Goal: Transaction & Acquisition: Purchase product/service

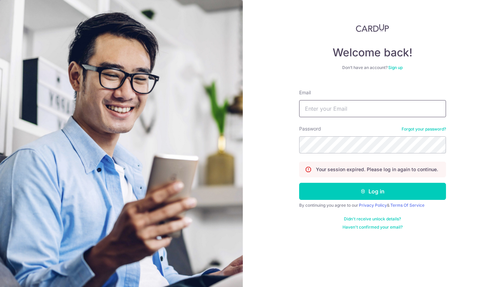
type input "[EMAIL_ADDRESS][DOMAIN_NAME]"
click at [372, 191] on button "Log in" at bounding box center [372, 191] width 147 height 17
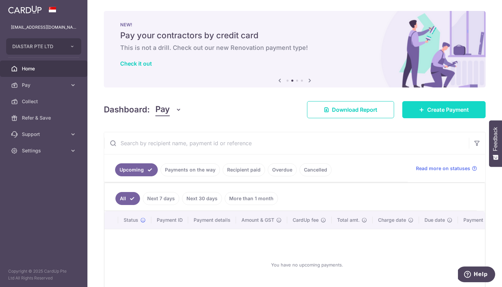
click at [426, 105] on link "Create Payment" at bounding box center [443, 109] width 83 height 17
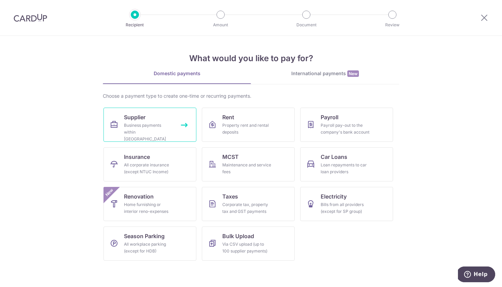
click at [146, 133] on div "Business payments within Singapore" at bounding box center [148, 132] width 49 height 20
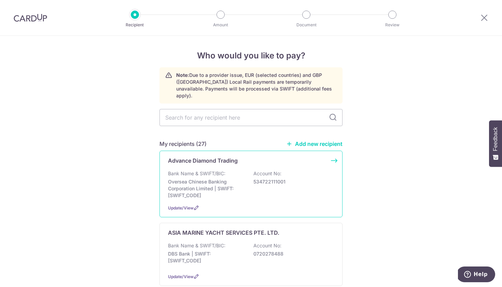
type input "t"
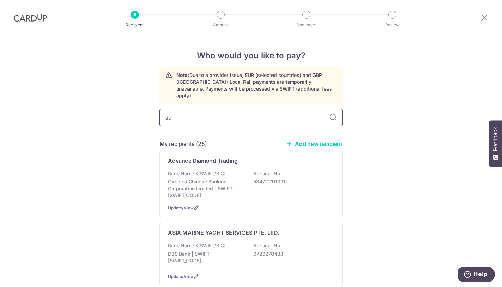
type input "adv"
type input "ado"
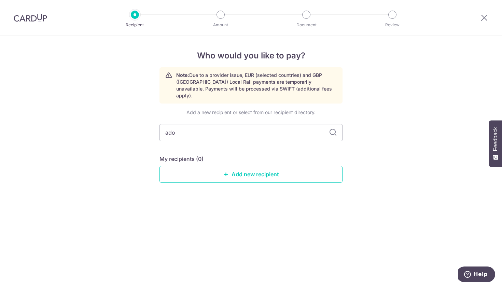
type input "ad"
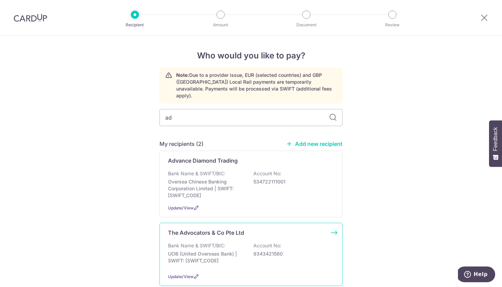
click at [215, 242] on p "Bank Name & SWIFT/BIC:" at bounding box center [196, 245] width 57 height 7
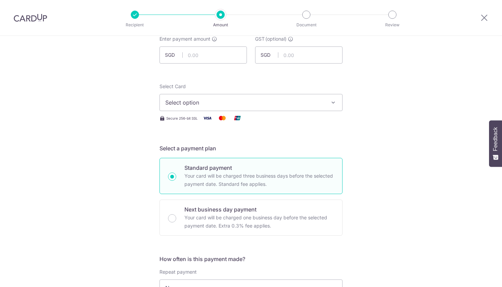
scroll to position [55, 0]
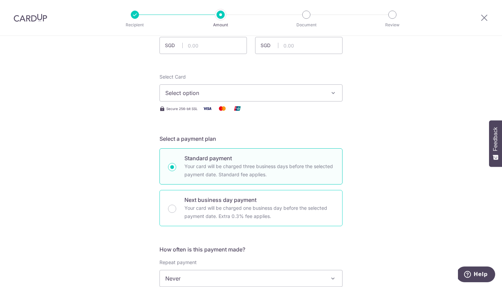
click at [215, 216] on p "Your card will be charged one business day before the selected payment date. Ex…" at bounding box center [258, 212] width 149 height 16
click at [176, 213] on input "Next business day payment Your card will be charged one business day before the…" at bounding box center [172, 208] width 8 height 8
radio input "false"
radio input "true"
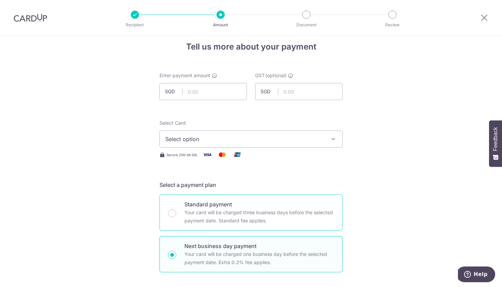
scroll to position [0, 0]
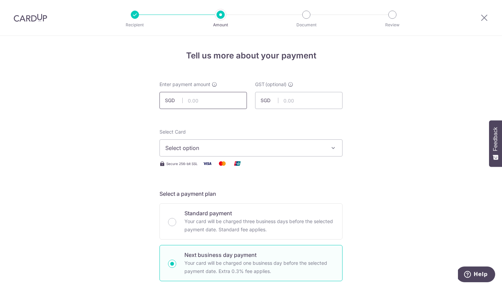
click at [211, 97] on input "text" at bounding box center [202, 100] width 87 height 17
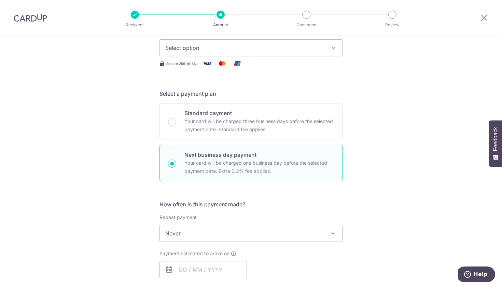
scroll to position [102, 0]
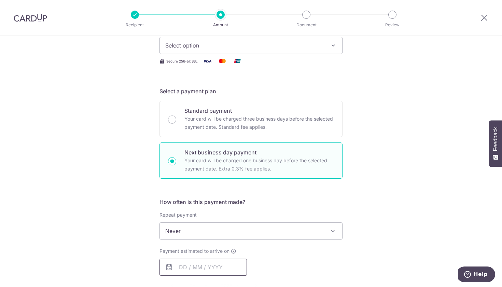
click at [203, 268] on input "text" at bounding box center [202, 266] width 87 height 17
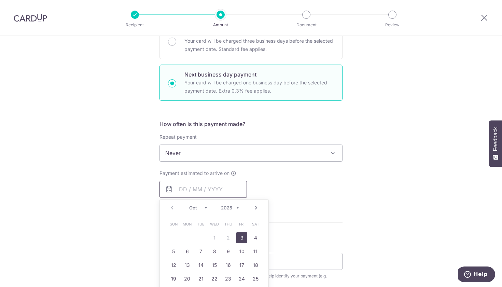
scroll to position [181, 0]
click at [241, 237] on link "3" at bounding box center [241, 236] width 11 height 11
type input "[DATE]"
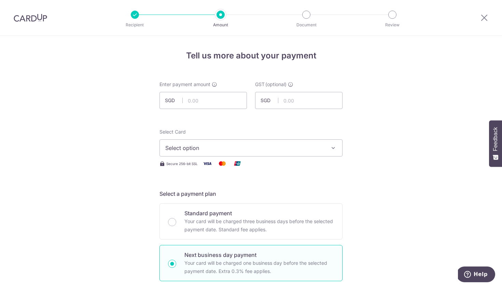
scroll to position [0, 0]
click at [199, 100] on input "text" at bounding box center [202, 100] width 87 height 17
click at [197, 149] on span "Select option" at bounding box center [244, 148] width 159 height 8
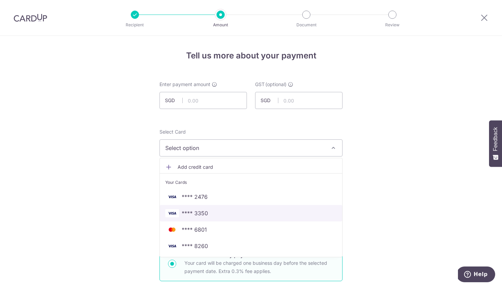
click at [206, 214] on span "**** 3350" at bounding box center [195, 213] width 26 height 8
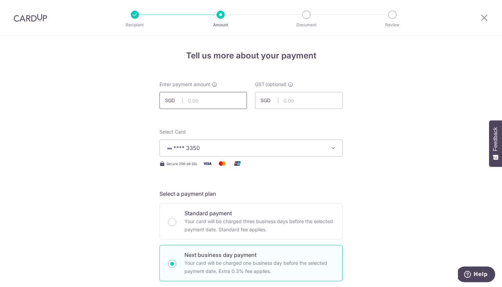
click at [212, 102] on input "text" at bounding box center [202, 100] width 87 height 17
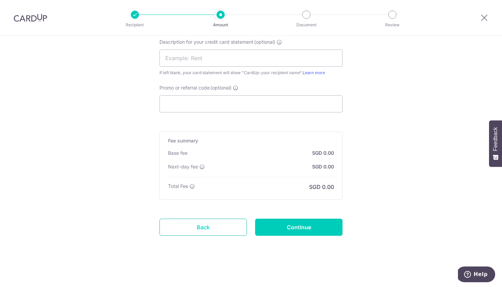
scroll to position [498, 0]
click at [207, 221] on link "Back" at bounding box center [202, 226] width 87 height 17
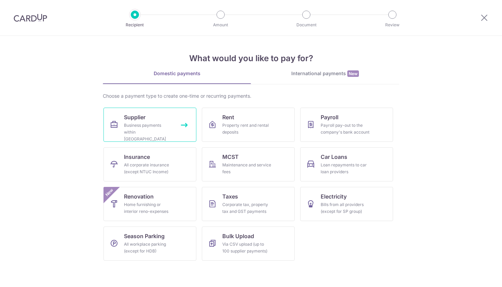
click at [141, 134] on div "Business payments within Singapore" at bounding box center [148, 132] width 49 height 20
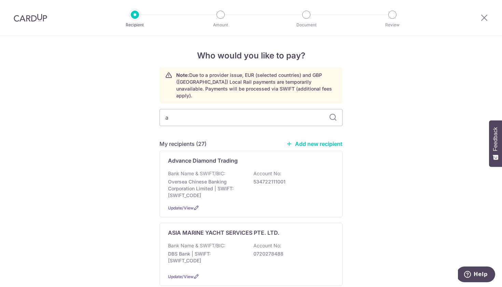
type input "ad"
type input "adv"
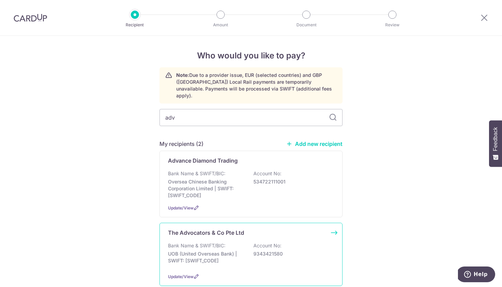
click at [246, 242] on div "Bank Name & SWIFT/BIC: UOB (United Overseas Bank) | SWIFT: UOVBSGSGXXX Account …" at bounding box center [251, 254] width 166 height 25
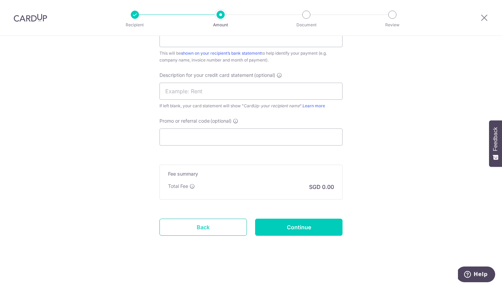
scroll to position [413, 0]
click at [227, 226] on link "Back" at bounding box center [202, 226] width 87 height 17
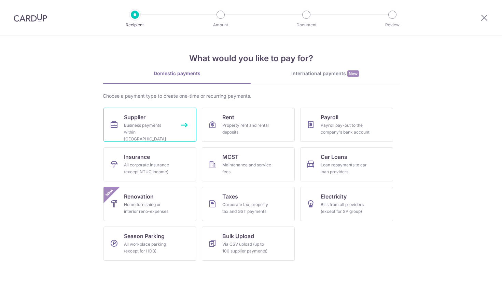
click at [140, 134] on div "Business payments within Singapore" at bounding box center [148, 132] width 49 height 20
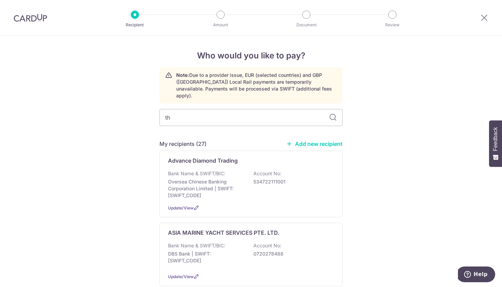
type input "the"
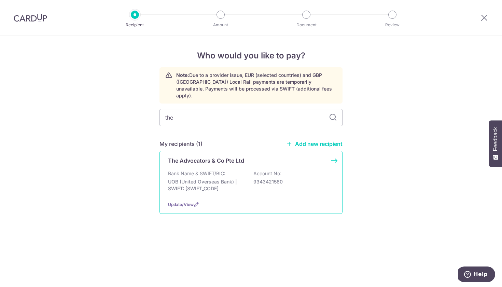
click at [221, 161] on div "The Advocators & Co Pte Ltd Bank Name & SWIFT/BIC: UOB (United Overseas Bank) |…" at bounding box center [250, 182] width 183 height 63
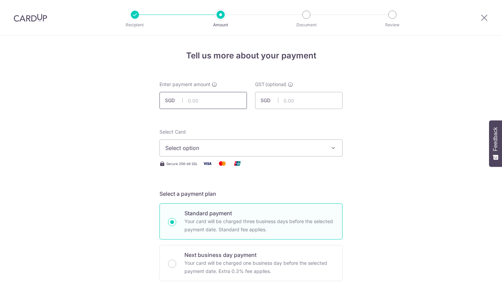
click at [190, 104] on input "text" at bounding box center [202, 100] width 87 height 17
type input "34,949.50"
click at [303, 98] on input "text" at bounding box center [298, 100] width 87 height 17
type input "3,145.46"
click at [279, 148] on span "Select option" at bounding box center [244, 148] width 159 height 8
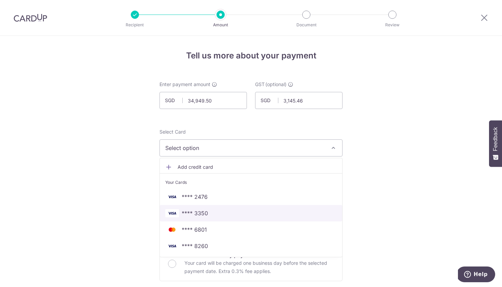
click at [244, 217] on link "**** 3350" at bounding box center [251, 213] width 182 height 16
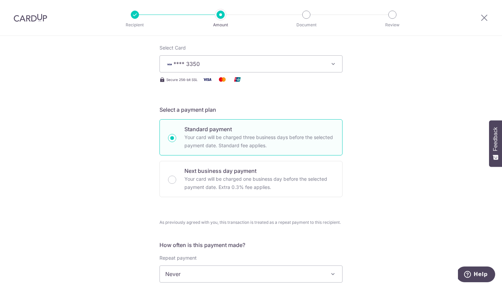
scroll to position [96, 0]
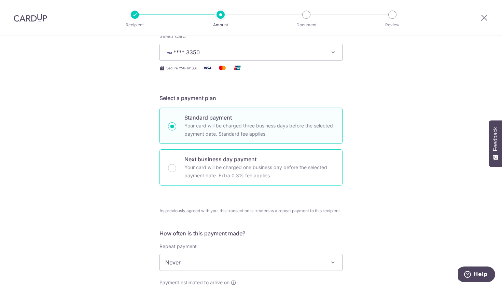
click at [241, 170] on p "Your card will be charged one business day before the selected payment date. Ex…" at bounding box center [258, 171] width 149 height 16
click at [176, 170] on input "Next business day payment Your card will be charged one business day before the…" at bounding box center [172, 168] width 8 height 8
radio input "false"
radio input "true"
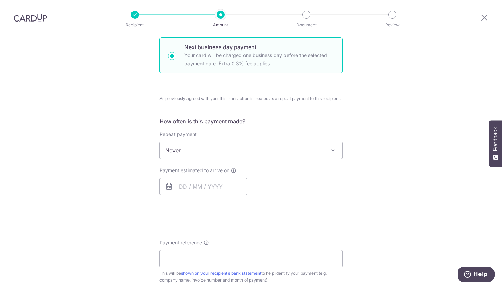
scroll to position [209, 0]
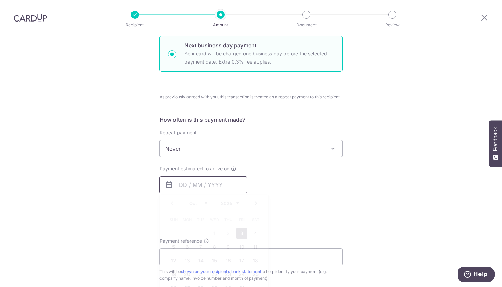
click at [211, 183] on input "text" at bounding box center [202, 184] width 87 height 17
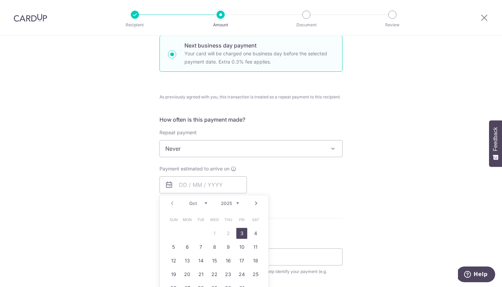
click at [241, 231] on link "3" at bounding box center [241, 233] width 11 height 11
type input "[DATE]"
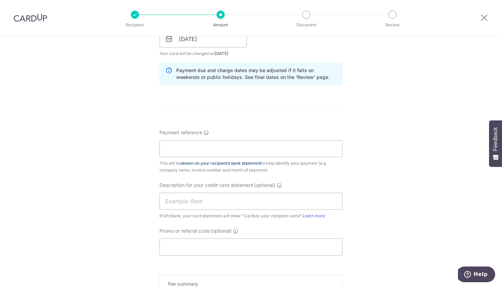
scroll to position [356, 0]
click at [216, 147] on input "Payment reference" at bounding box center [250, 147] width 183 height 17
type input "25/068"
click at [195, 200] on input "text" at bounding box center [250, 200] width 183 height 17
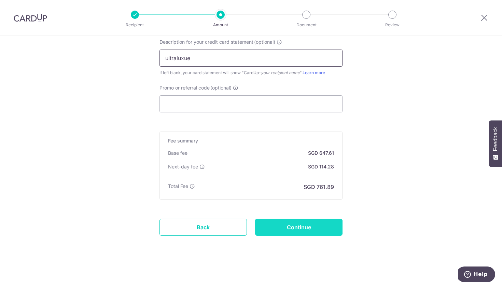
scroll to position [498, 0]
type input "ultraluxue"
click at [286, 226] on input "Continue" at bounding box center [298, 226] width 87 height 17
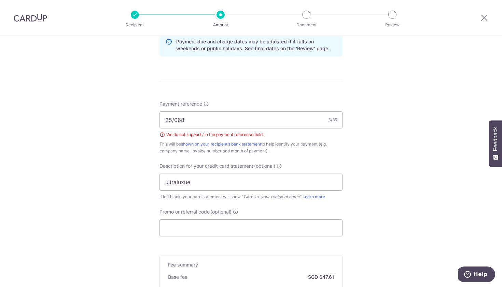
scroll to position [377, 0]
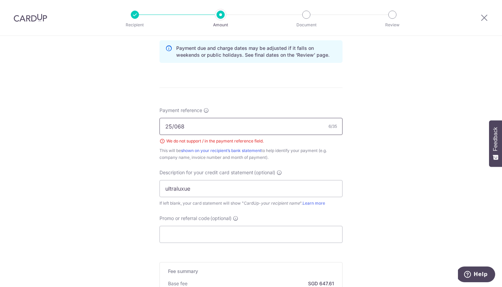
click at [175, 127] on input "25/068" at bounding box center [250, 126] width 183 height 17
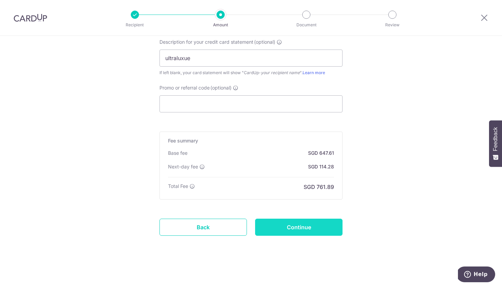
scroll to position [508, 0]
type input "25 068"
click at [276, 224] on input "Continue" at bounding box center [298, 226] width 87 height 17
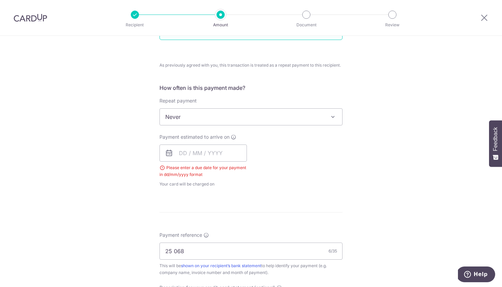
scroll to position [293, 0]
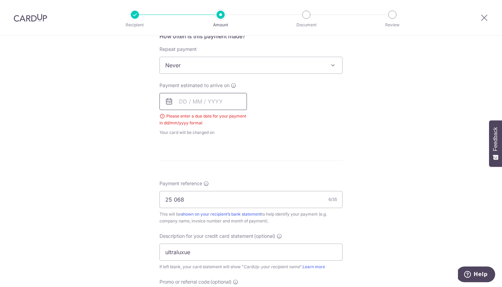
click at [201, 104] on input "text" at bounding box center [202, 101] width 87 height 17
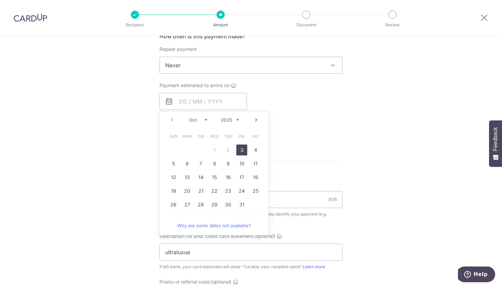
click at [240, 150] on link "3" at bounding box center [241, 149] width 11 height 11
type input "03/10/2025"
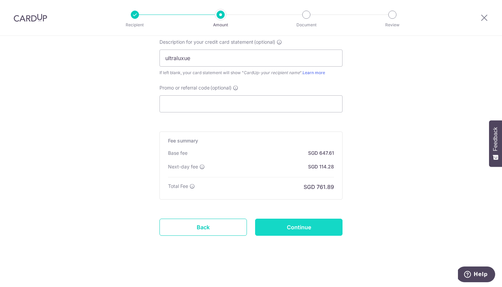
scroll to position [498, 0]
click at [298, 230] on input "Continue" at bounding box center [298, 226] width 87 height 17
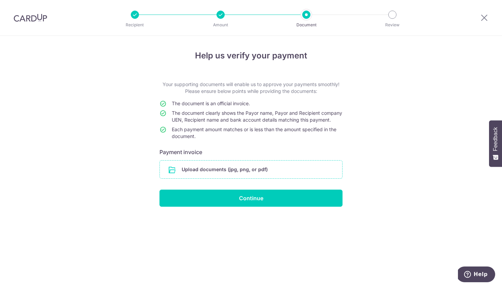
click at [181, 174] on input "file" at bounding box center [251, 169] width 182 height 18
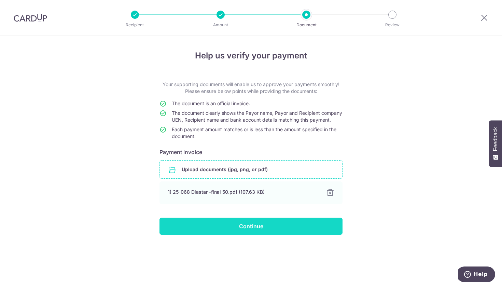
click at [278, 234] on input "Continue" at bounding box center [250, 225] width 183 height 17
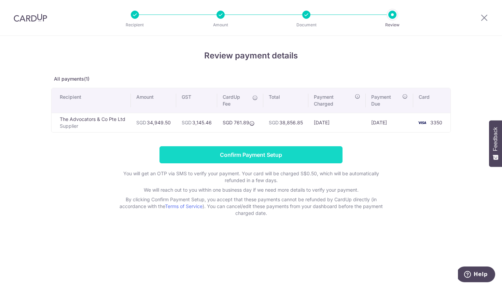
click at [211, 148] on input "Confirm Payment Setup" at bounding box center [250, 154] width 183 height 17
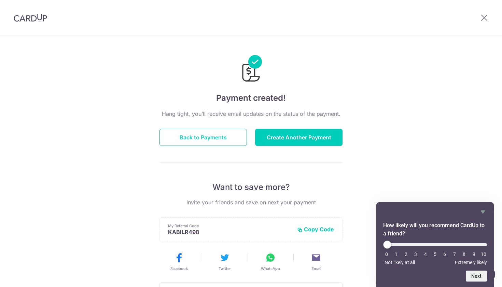
click at [226, 135] on button "Back to Payments" at bounding box center [202, 137] width 87 height 17
